Goal: Register for event/course

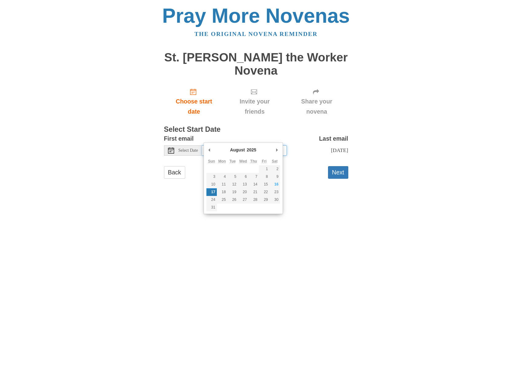
click at [218, 145] on input "Sunday, August 17th" at bounding box center [244, 150] width 85 height 10
type input "Saturday, August 16th"
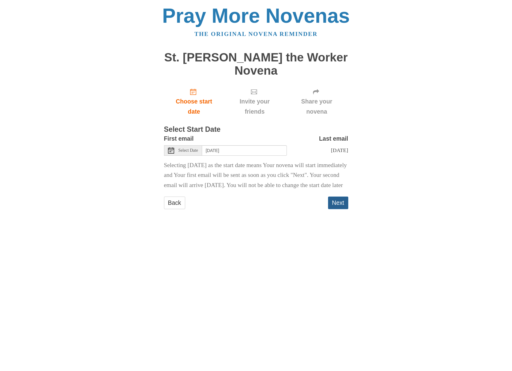
click at [340, 201] on button "Next" at bounding box center [338, 202] width 20 height 13
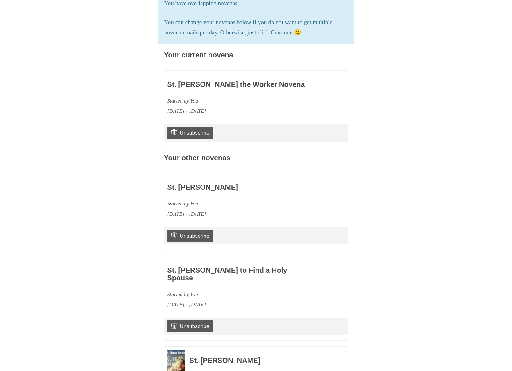
scroll to position [201, 0]
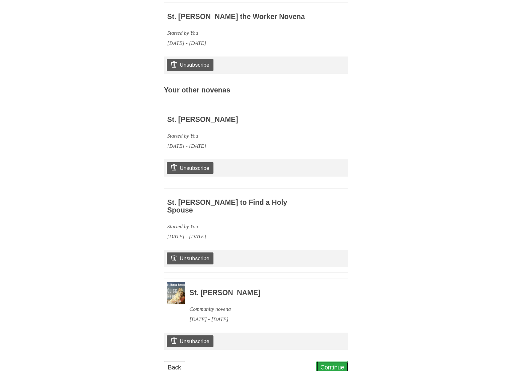
click at [332, 361] on link "Continue" at bounding box center [332, 367] width 32 height 13
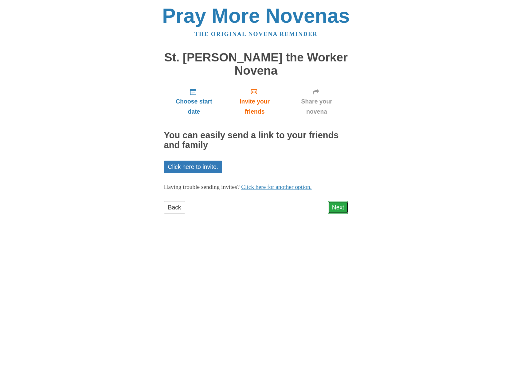
click at [340, 201] on link "Next" at bounding box center [338, 207] width 20 height 13
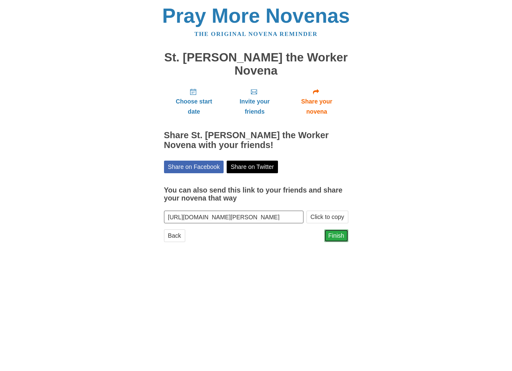
click at [340, 229] on link "Finish" at bounding box center [336, 235] width 24 height 13
